Goal: Book appointment/travel/reservation

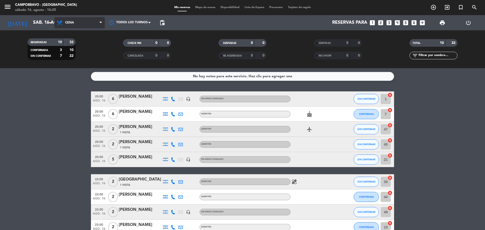
click at [80, 25] on span "Cena" at bounding box center [79, 22] width 51 height 11
click at [85, 43] on div "menu Campobravo - Las Cañitas sábado 16. agosto - 16:25 Mis reservas Mapa de me…" at bounding box center [242, 34] width 485 height 68
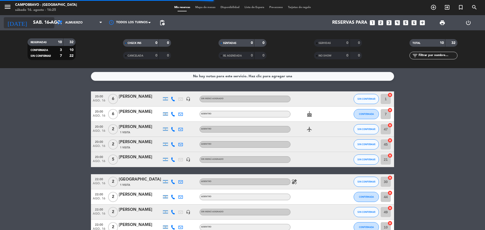
click at [44, 20] on div "[DATE] sáb. 16 ago. arrow_drop_down" at bounding box center [29, 22] width 51 height 15
click at [45, 20] on input "sáb. 16 ago." at bounding box center [60, 23] width 59 height 10
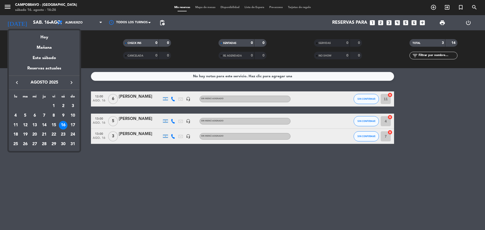
click at [71, 125] on div "17" at bounding box center [72, 125] width 9 height 9
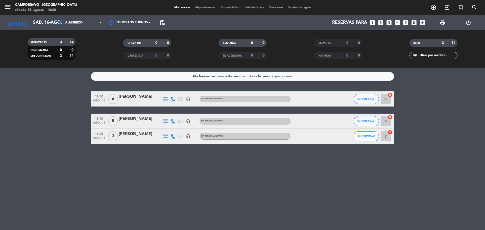
type input "dom. 17 ago."
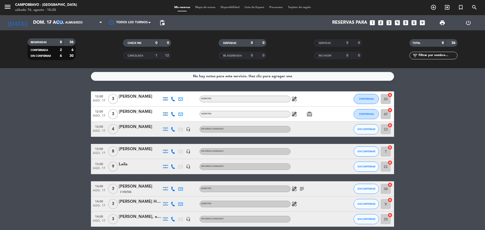
click at [414, 22] on icon "looks_6" at bounding box center [414, 22] width 7 height 7
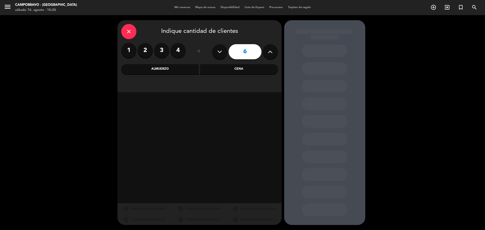
click at [178, 69] on div "Almuerzo" at bounding box center [160, 69] width 78 height 10
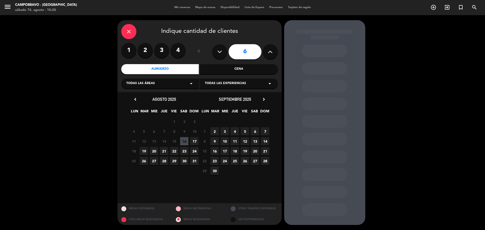
click at [195, 143] on span "17" at bounding box center [194, 141] width 8 height 8
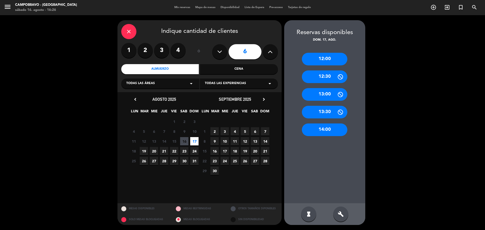
click at [128, 34] on icon "close" at bounding box center [129, 32] width 6 height 6
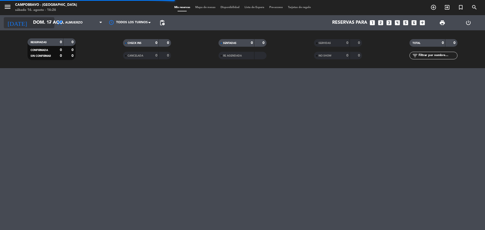
click at [39, 22] on input "dom. 17 ago." at bounding box center [60, 23] width 59 height 10
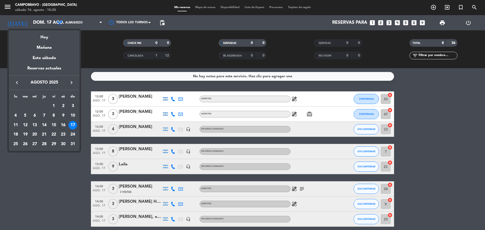
click at [65, 125] on div "16" at bounding box center [63, 125] width 9 height 9
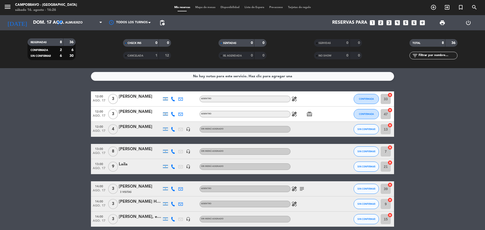
type input "sáb. 16 ago."
click at [87, 22] on span "Almuerzo" at bounding box center [79, 22] width 51 height 11
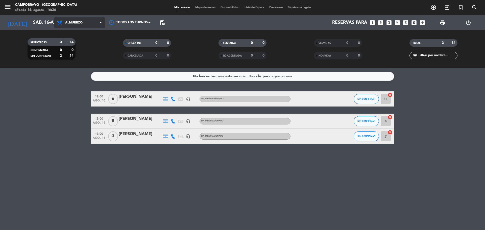
click at [85, 26] on span "Almuerzo" at bounding box center [79, 22] width 51 height 11
click at [88, 55] on div "menu Campobravo - Las Cañitas sábado 16. agosto - 16:26 Mis reservas Mapa de me…" at bounding box center [242, 34] width 485 height 68
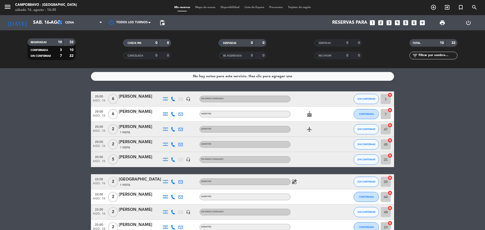
click at [416, 23] on icon "looks_6" at bounding box center [414, 22] width 7 height 7
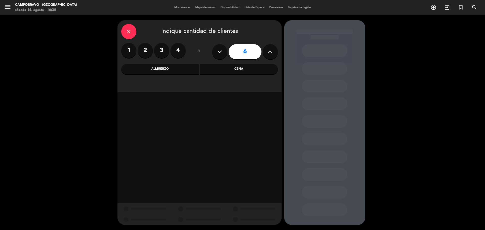
click at [176, 70] on div "Almuerzo" at bounding box center [160, 69] width 78 height 10
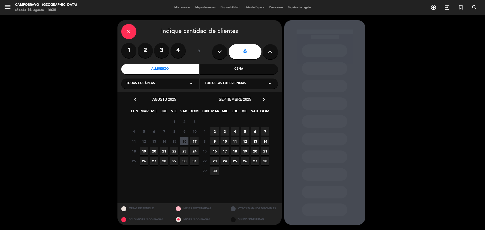
click at [194, 139] on span "17" at bounding box center [194, 141] width 8 height 8
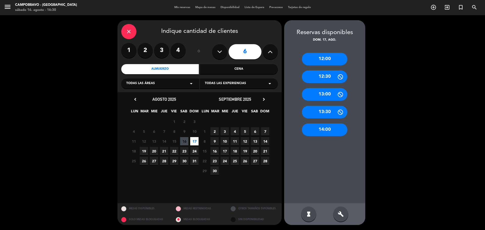
click at [321, 60] on div "12:00" at bounding box center [324, 59] width 45 height 13
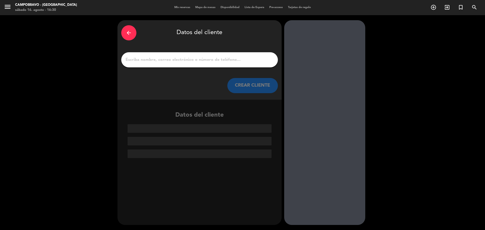
click at [227, 62] on input "1" at bounding box center [199, 59] width 149 height 7
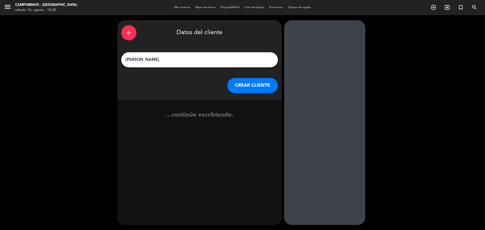
type input "[PERSON_NAME]"
click at [239, 83] on button "CREAR CLIENTE" at bounding box center [252, 85] width 51 height 15
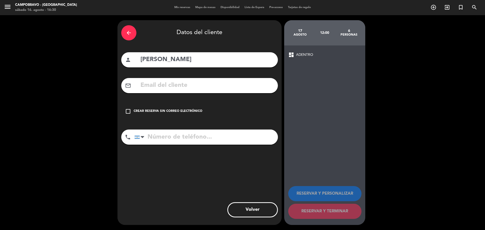
click at [136, 109] on div "check_box_outline_blank Crear reserva sin correo electrónico" at bounding box center [199, 111] width 157 height 15
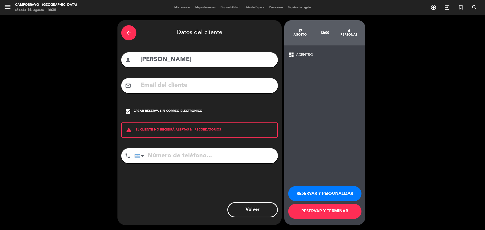
click at [179, 155] on input "tel" at bounding box center [206, 155] width 144 height 15
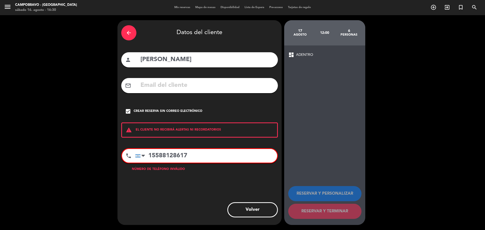
click at [154, 155] on input "15588128617" at bounding box center [206, 156] width 142 height 14
click at [204, 154] on input "11588128617" at bounding box center [206, 156] width 142 height 14
click at [157, 156] on input "11588128617" at bounding box center [206, 156] width 142 height 14
click at [162, 156] on input "11588128617" at bounding box center [206, 156] width 142 height 14
click at [170, 155] on input "11588128617" at bounding box center [206, 156] width 142 height 14
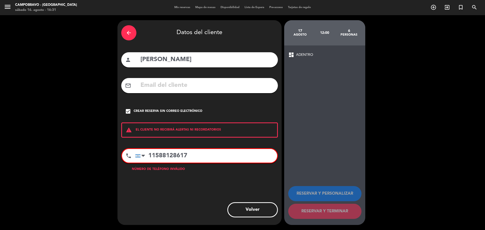
click at [166, 156] on input "11588128617" at bounding box center [206, 156] width 142 height 14
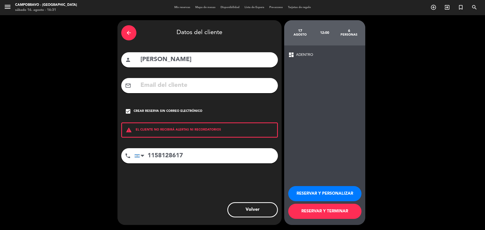
type input "1158128617"
click at [319, 216] on button "RESERVAR Y TERMINAR" at bounding box center [324, 211] width 73 height 15
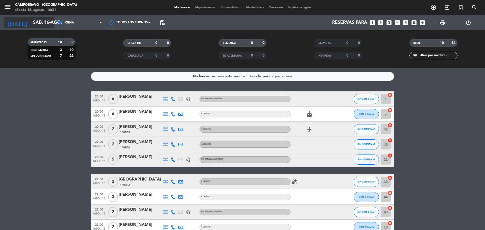
click at [48, 20] on icon "arrow_drop_down" at bounding box center [50, 23] width 6 height 6
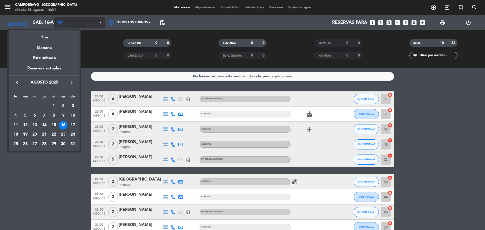
drag, startPoint x: 48, startPoint y: 21, endPoint x: 60, endPoint y: 22, distance: 11.6
click at [48, 21] on div at bounding box center [242, 115] width 485 height 230
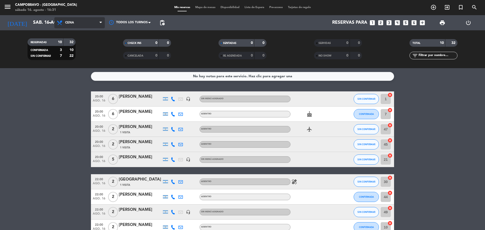
click at [64, 22] on span "Cena" at bounding box center [79, 22] width 51 height 11
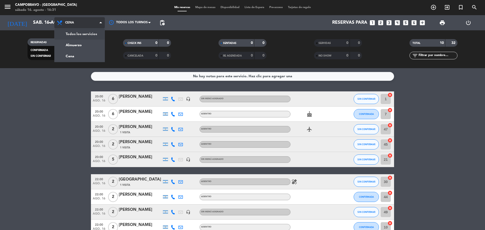
click at [77, 21] on span "Cena" at bounding box center [79, 22] width 51 height 11
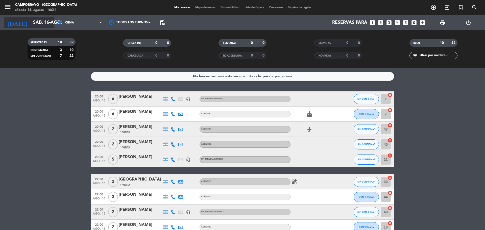
click at [48, 21] on icon "arrow_drop_down" at bounding box center [50, 23] width 6 height 6
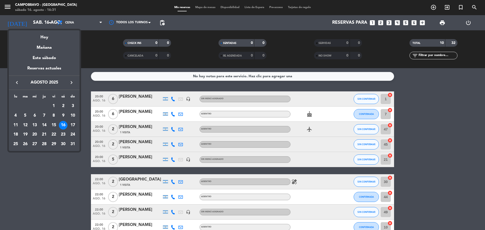
click at [73, 123] on div "17" at bounding box center [72, 125] width 9 height 9
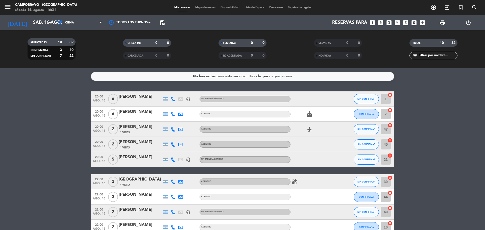
type input "dom. 17 ago."
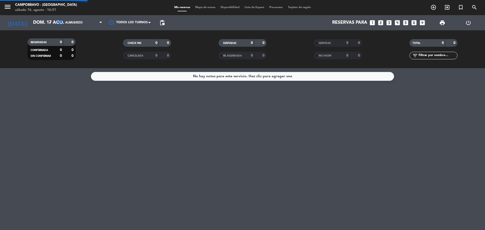
click at [73, 45] on div "menu Campobravo - Las Cañitas sábado 16. agosto - 16:31 Mis reservas Mapa de me…" at bounding box center [242, 34] width 485 height 68
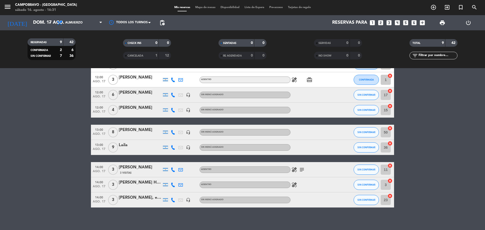
scroll to position [37, 0]
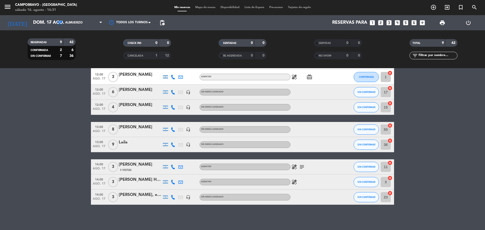
click at [128, 89] on div "[PERSON_NAME]" at bounding box center [140, 90] width 43 height 7
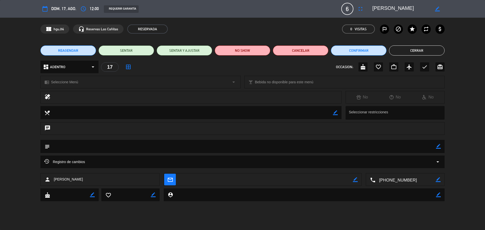
click at [82, 67] on div "dashboard ADENTRO arrow_drop_down" at bounding box center [69, 67] width 58 height 13
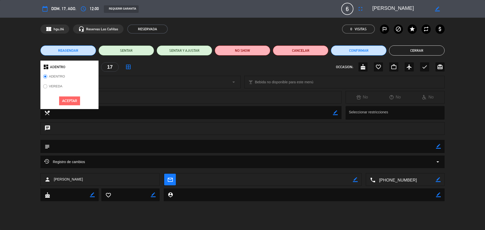
click at [76, 98] on button "Aceptar" at bounding box center [69, 101] width 21 height 9
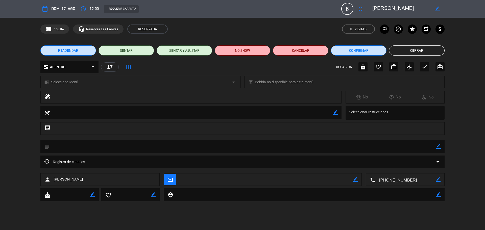
click at [99, 145] on textarea at bounding box center [243, 146] width 386 height 13
click at [77, 54] on button "REAGENDAR" at bounding box center [68, 50] width 56 height 10
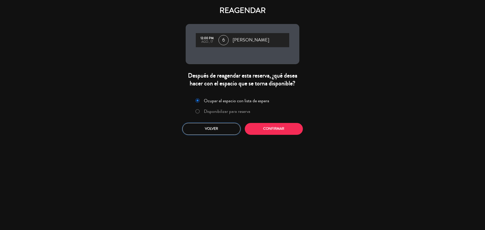
click at [226, 132] on button "Volver" at bounding box center [211, 129] width 58 height 12
